Goal: Information Seeking & Learning: Find specific fact

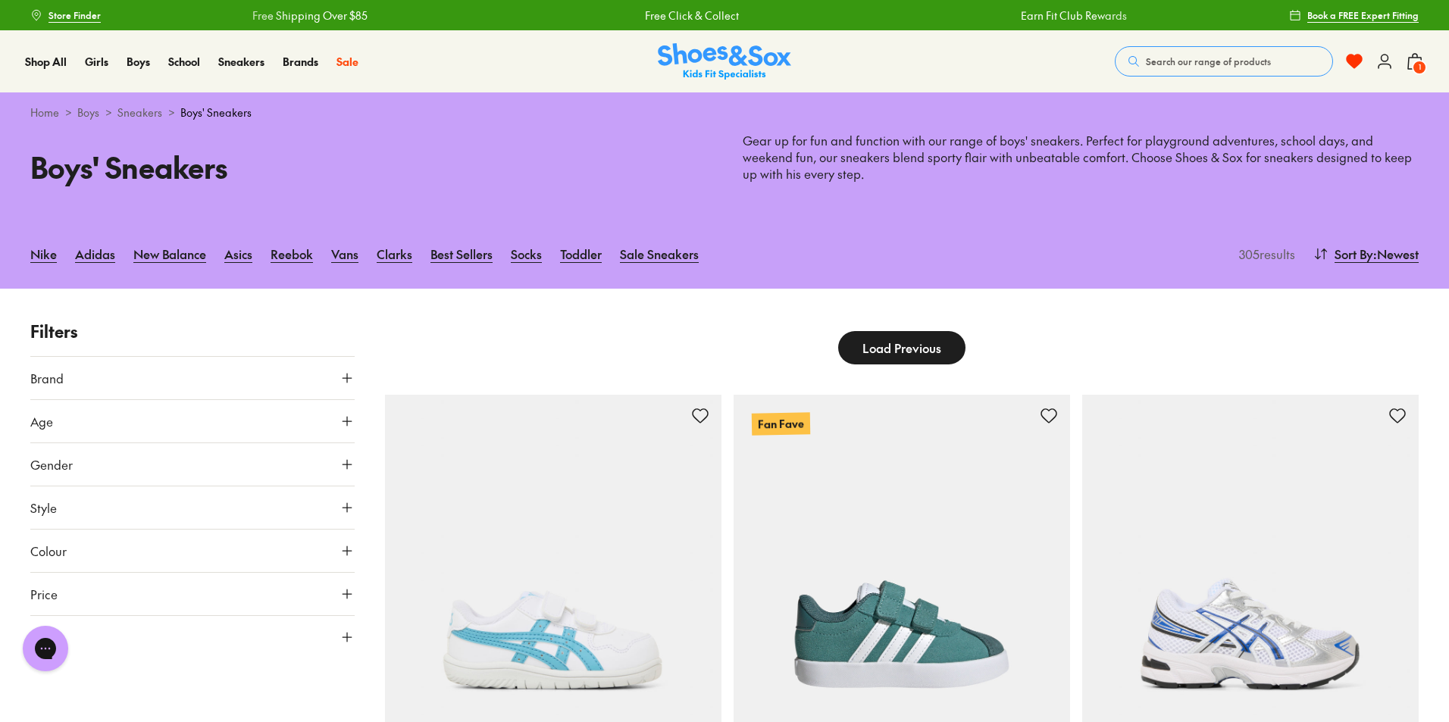
click at [1192, 52] on button "Search our range of products" at bounding box center [1224, 61] width 218 height 30
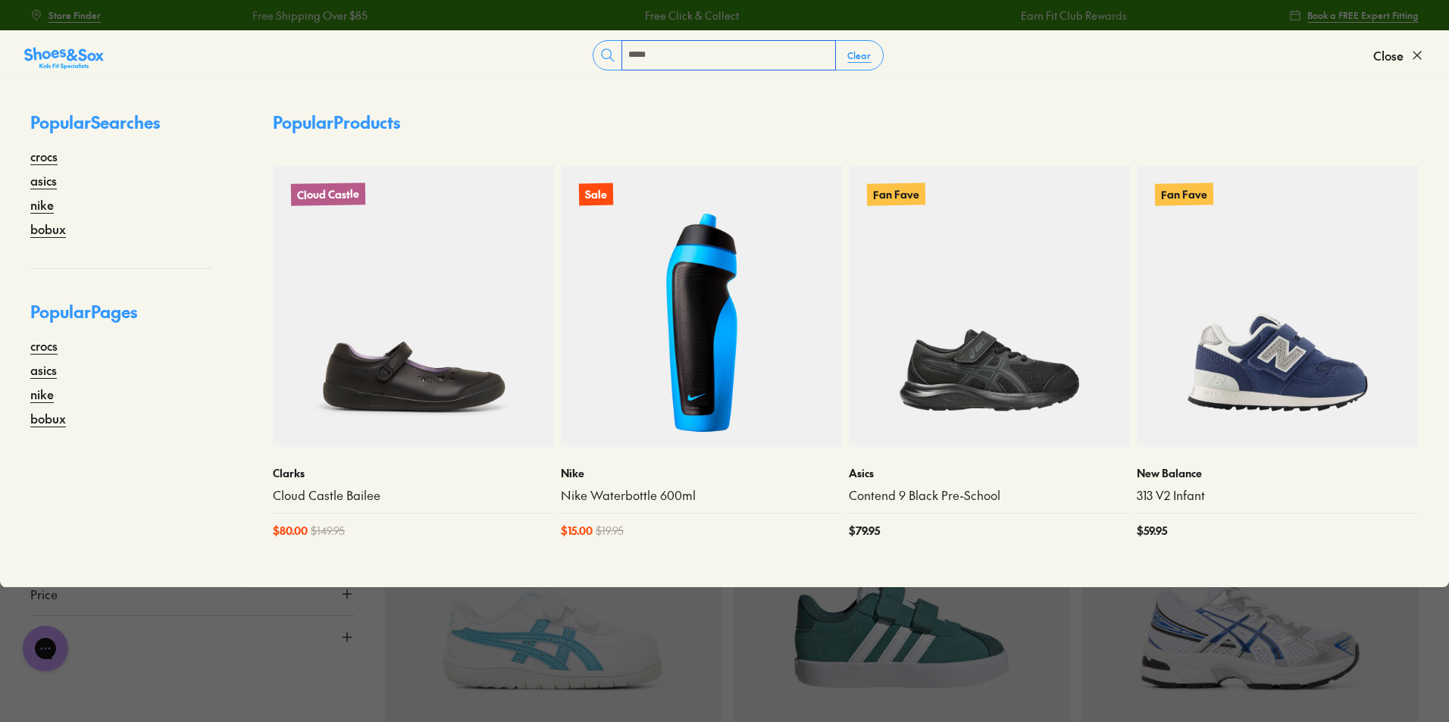
type input "*****"
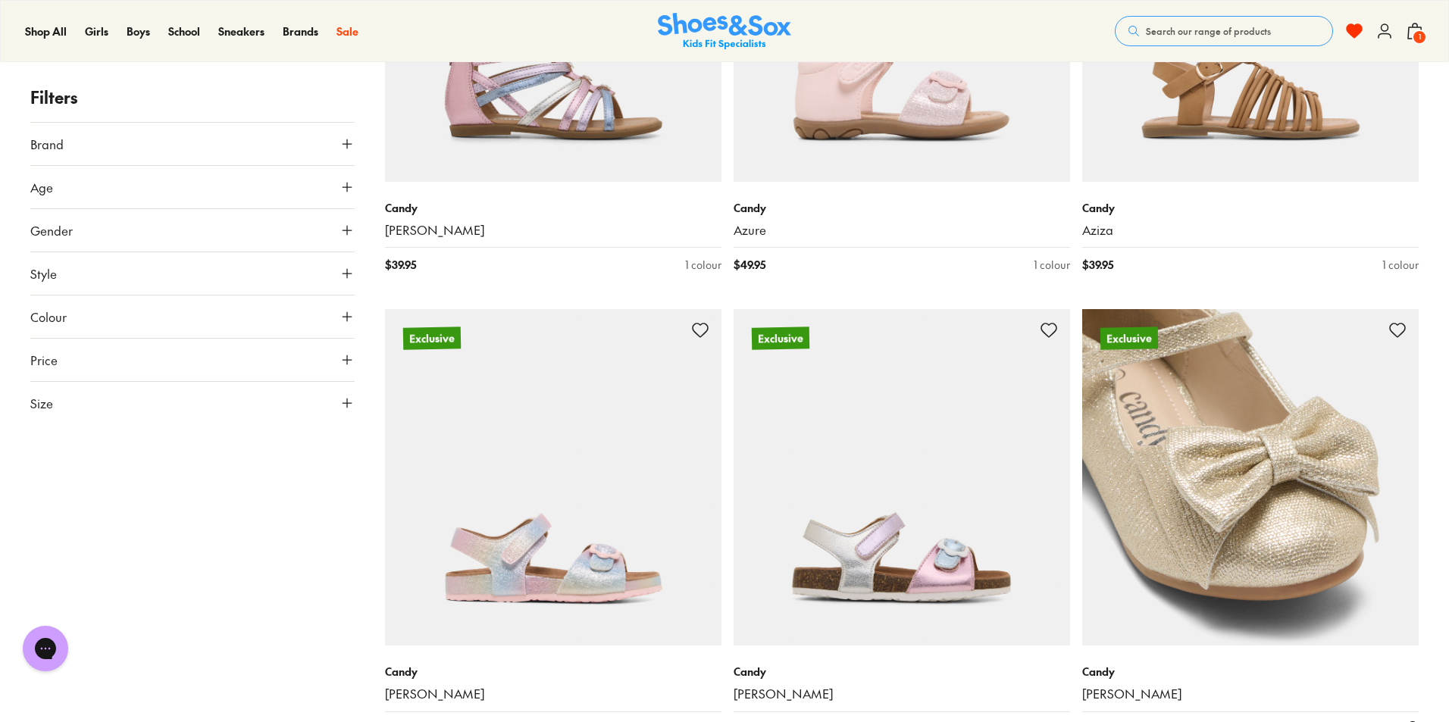
scroll to position [3259, 0]
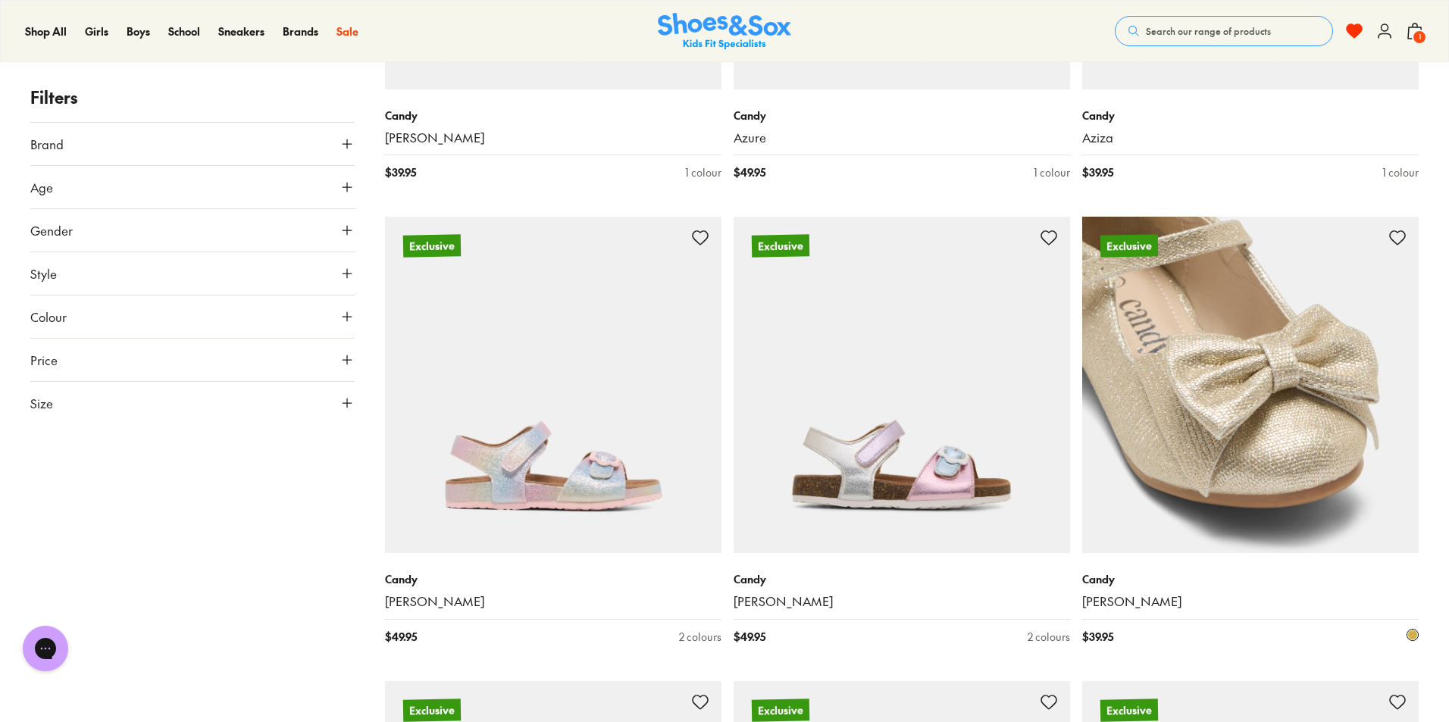
click at [1291, 476] on img at bounding box center [1250, 385] width 336 height 336
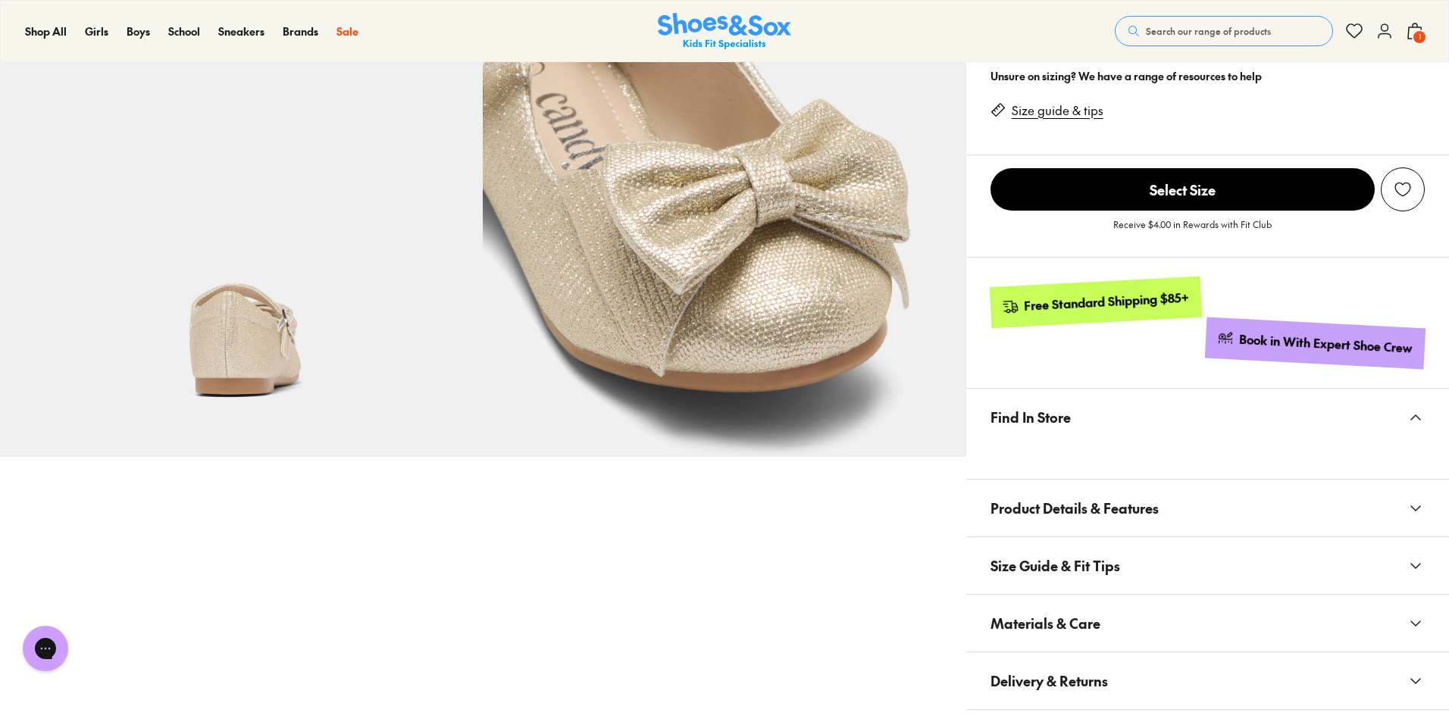
scroll to position [606, 0]
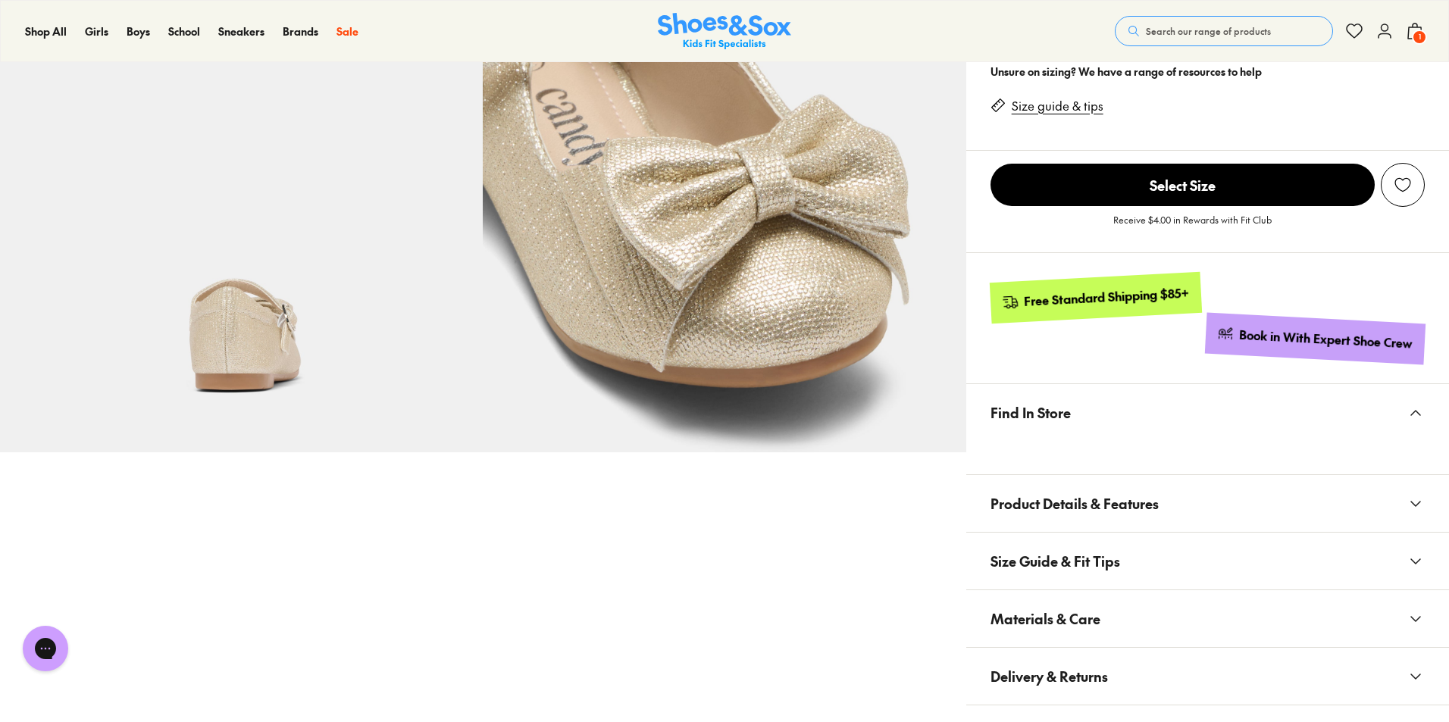
select select "*"
click at [1413, 614] on icon at bounding box center [1416, 619] width 18 height 18
drag, startPoint x: 1095, startPoint y: 656, endPoint x: 1137, endPoint y: 658, distance: 41.7
click at [1137, 658] on li "Product Code: SCY400_4JM" at bounding box center [1220, 655] width 410 height 17
copy li "SCY400"
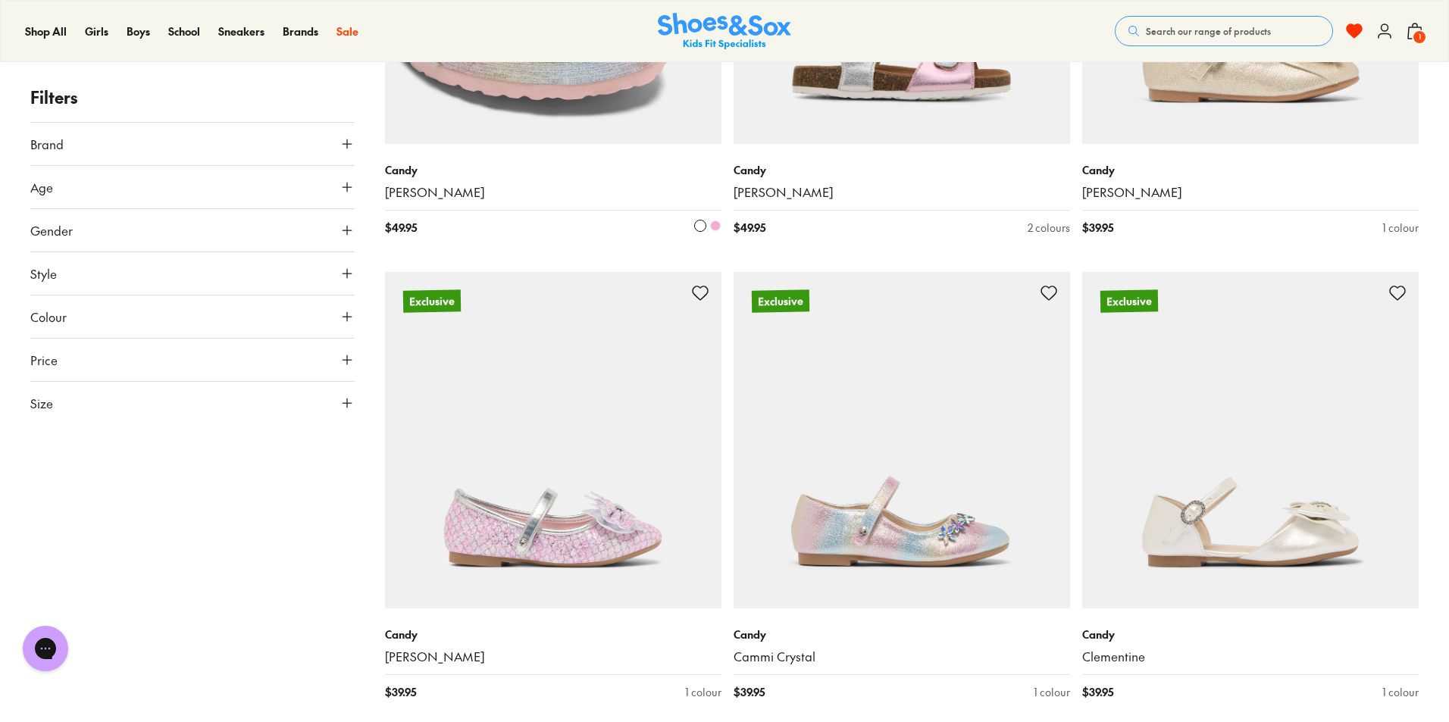
scroll to position [3707, 0]
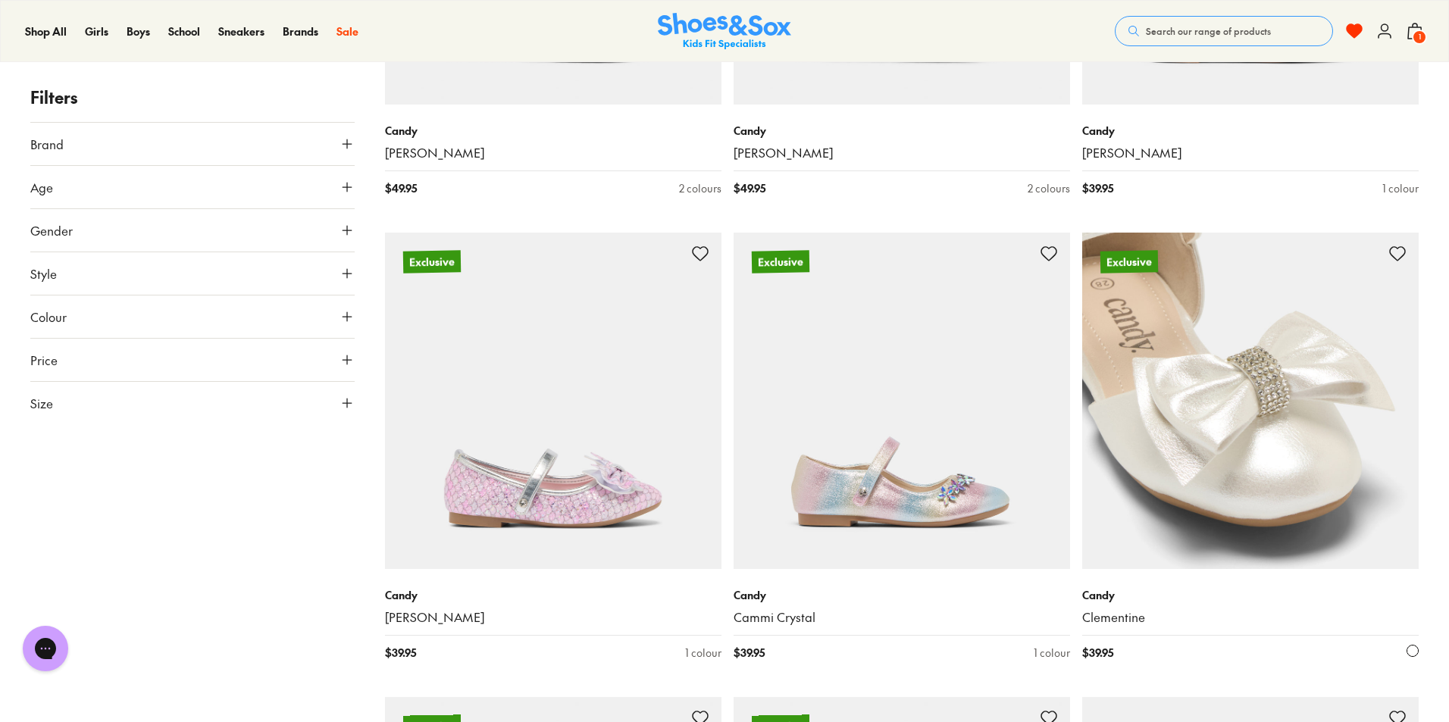
click at [1190, 458] on img at bounding box center [1250, 401] width 336 height 336
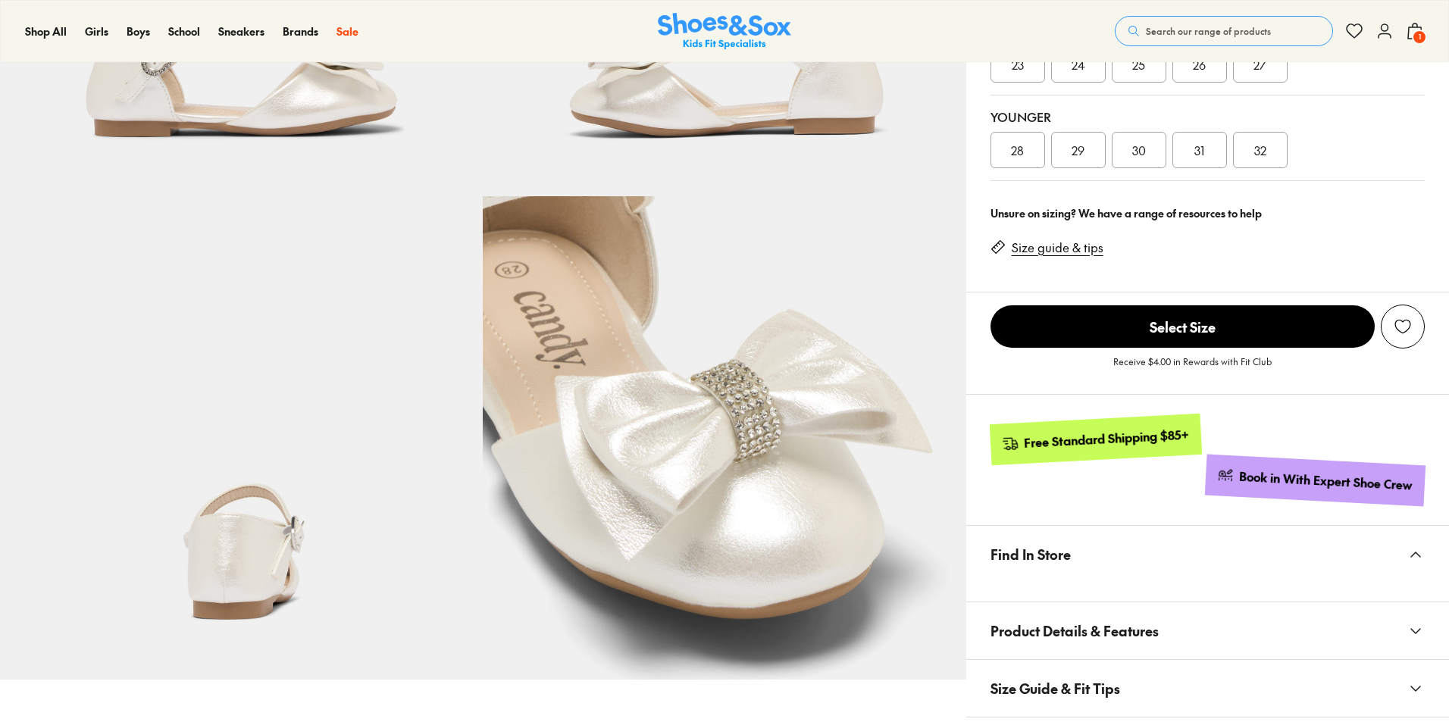
select select "*"
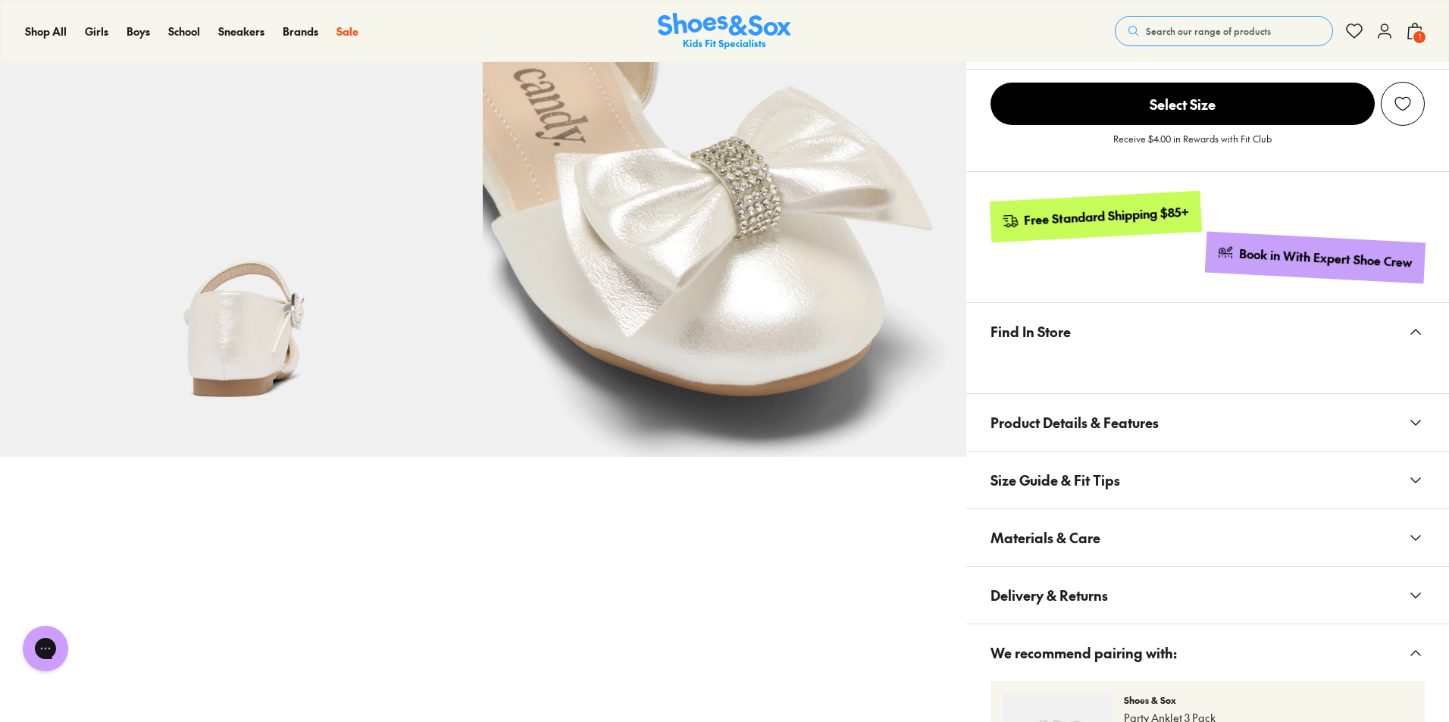
scroll to position [682, 0]
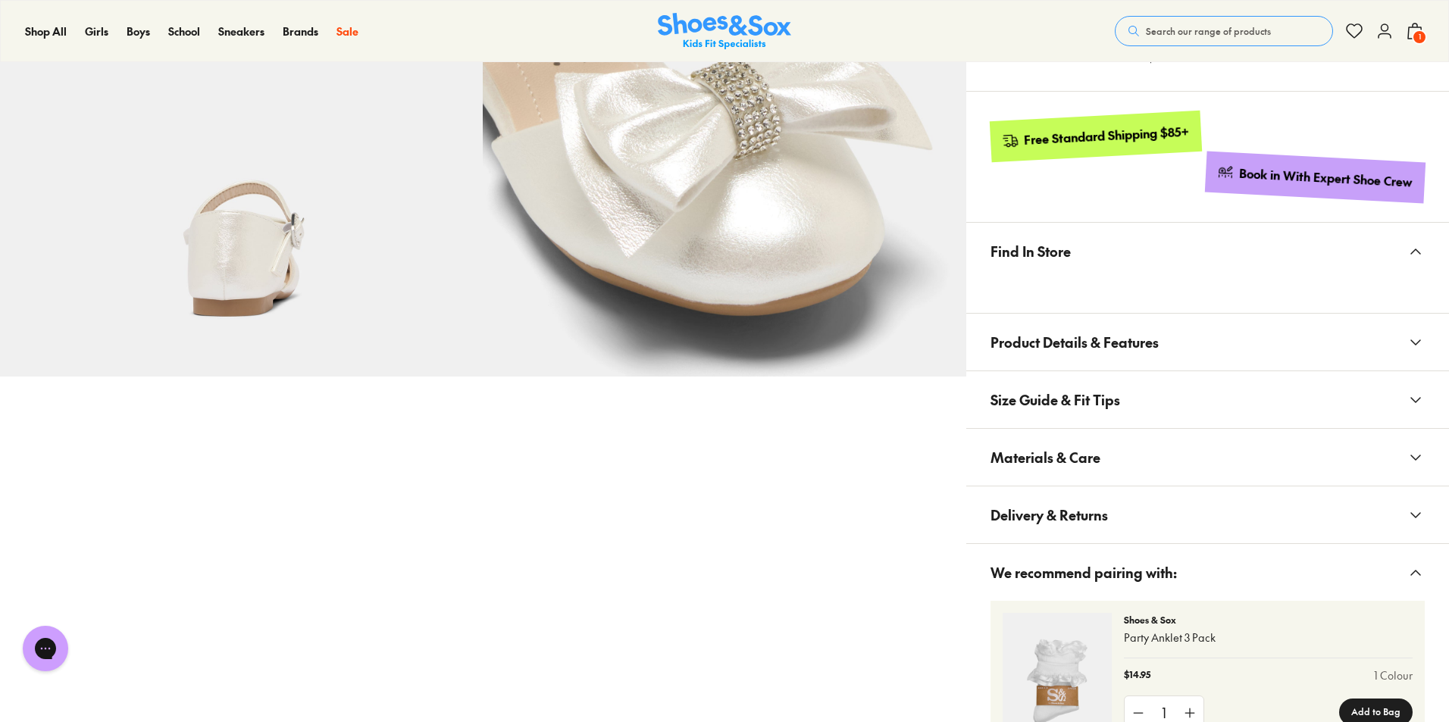
click at [1401, 454] on button "Materials & Care" at bounding box center [1207, 457] width 483 height 57
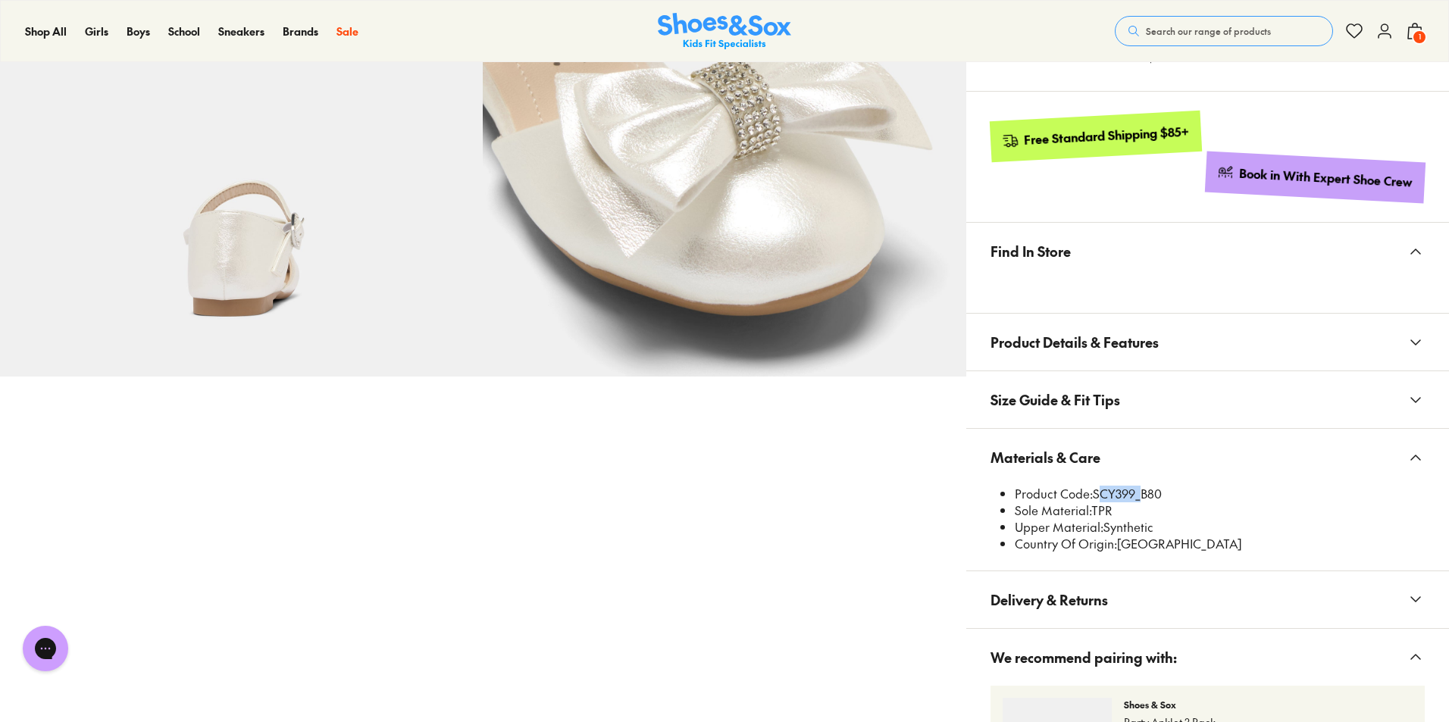
drag, startPoint x: 1097, startPoint y: 490, endPoint x: 1134, endPoint y: 495, distance: 37.5
click at [1134, 495] on li "Product Code: SCY399_B80" at bounding box center [1220, 494] width 410 height 17
copy li "SCY399"
